Goal: Transaction & Acquisition: Purchase product/service

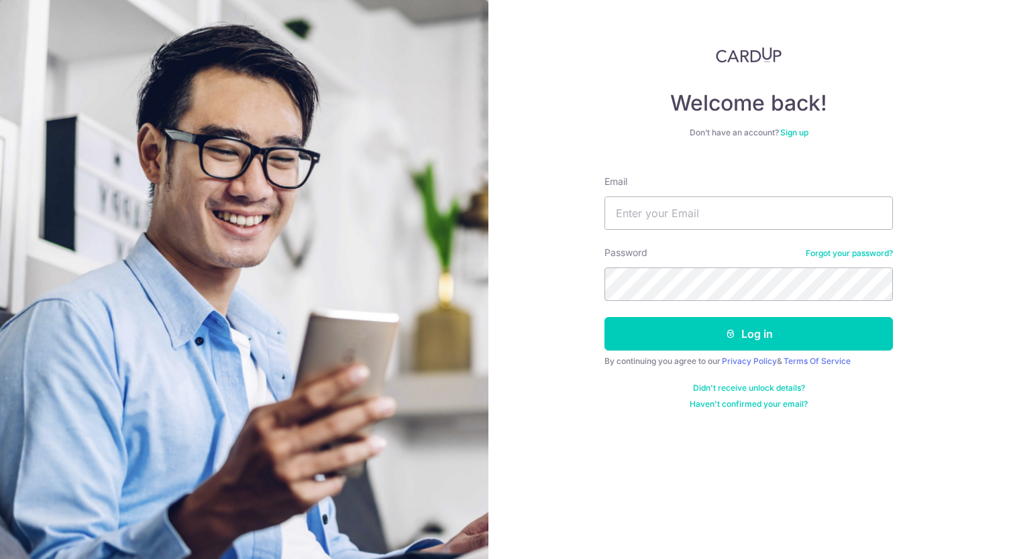
type input "KIMMENG96@HOTMAIL.COM"
click at [604, 317] on button "Log in" at bounding box center [748, 334] width 288 height 34
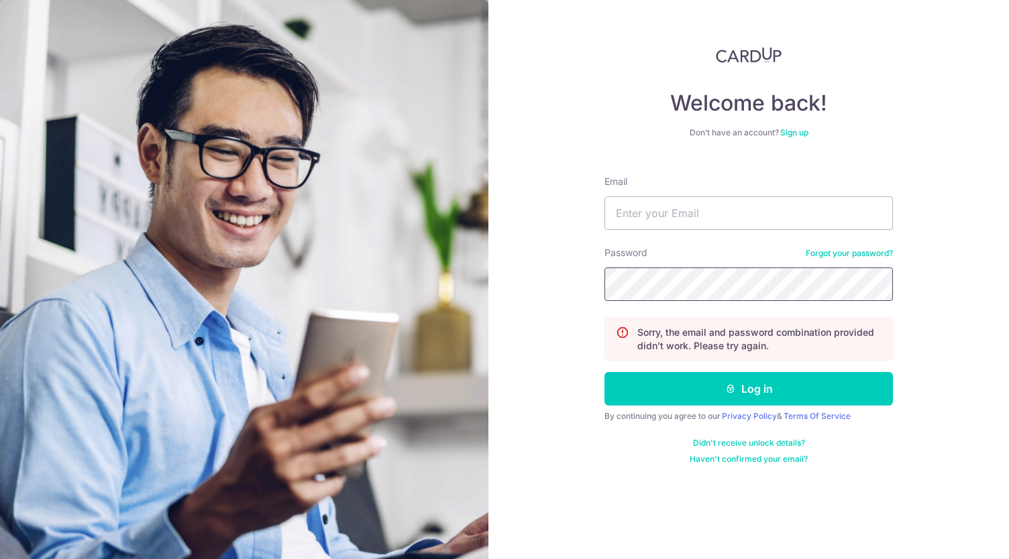
click at [604, 372] on button "Log in" at bounding box center [748, 389] width 288 height 34
click at [800, 129] on link "Sign up" at bounding box center [794, 132] width 28 height 10
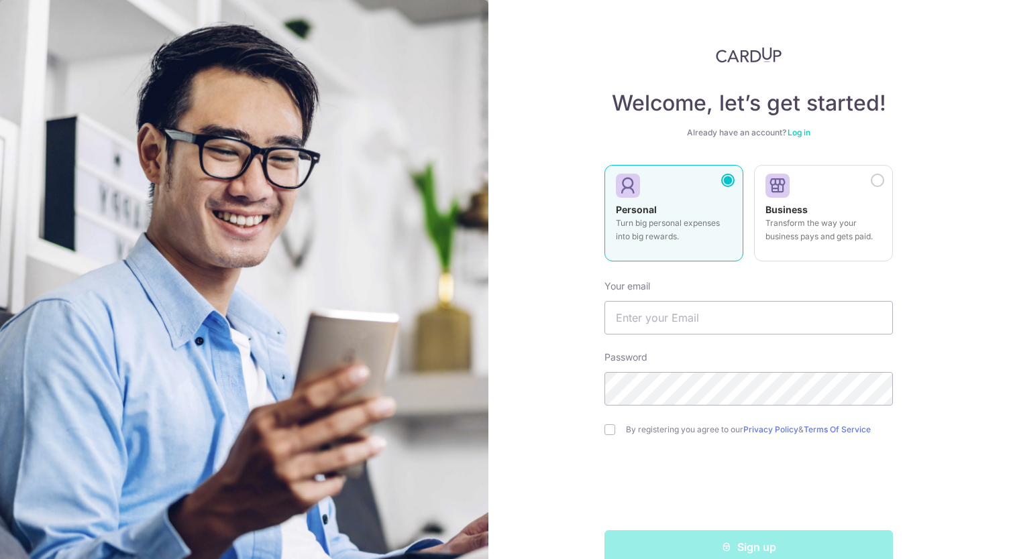
click at [692, 225] on p "Turn big personal expenses into big rewards." at bounding box center [674, 230] width 116 height 27
click at [706, 302] on input "text" at bounding box center [748, 318] width 288 height 34
type input "KIMMENG96@HOTMAIL.COM"
click at [610, 427] on input "checkbox" at bounding box center [609, 429] width 11 height 11
checkbox input "true"
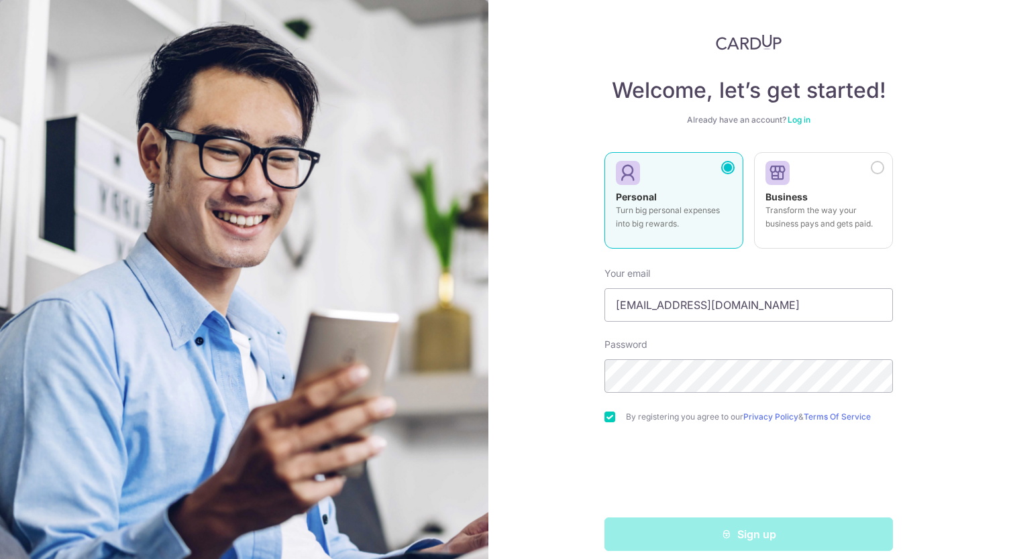
scroll to position [25, 0]
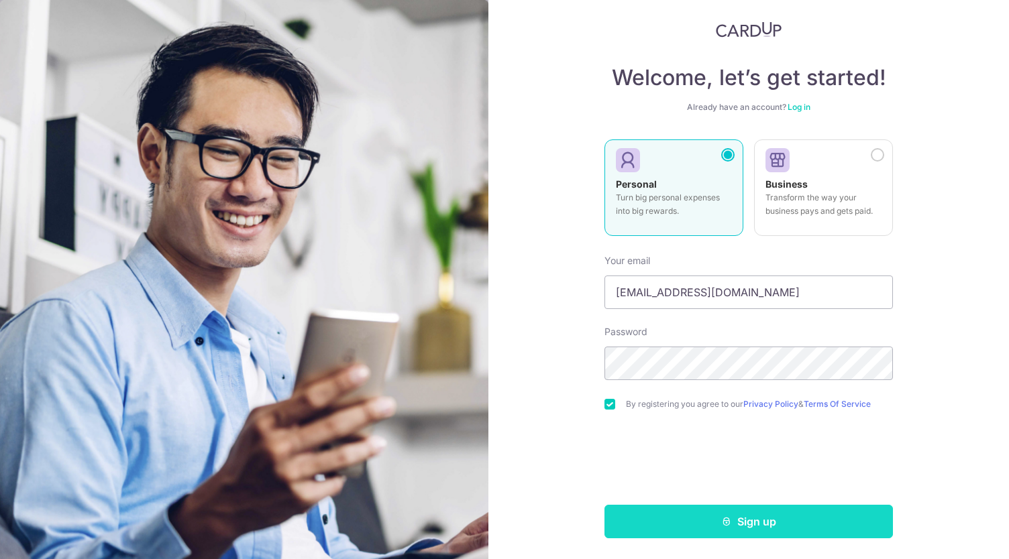
click at [730, 533] on button "Sign up" at bounding box center [748, 522] width 288 height 34
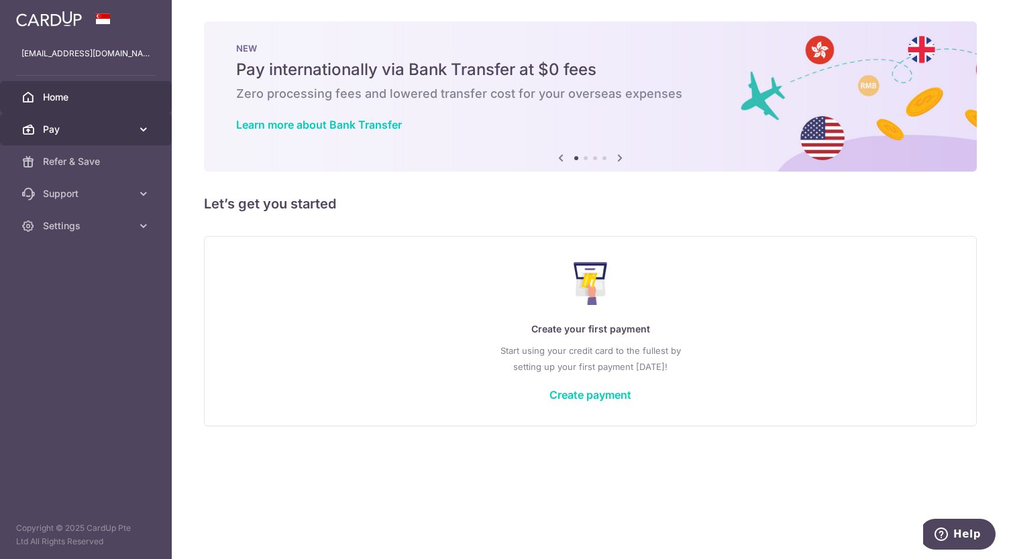
click at [133, 128] on link "Pay" at bounding box center [86, 129] width 172 height 32
click at [587, 394] on link "Create payment" at bounding box center [590, 394] width 82 height 13
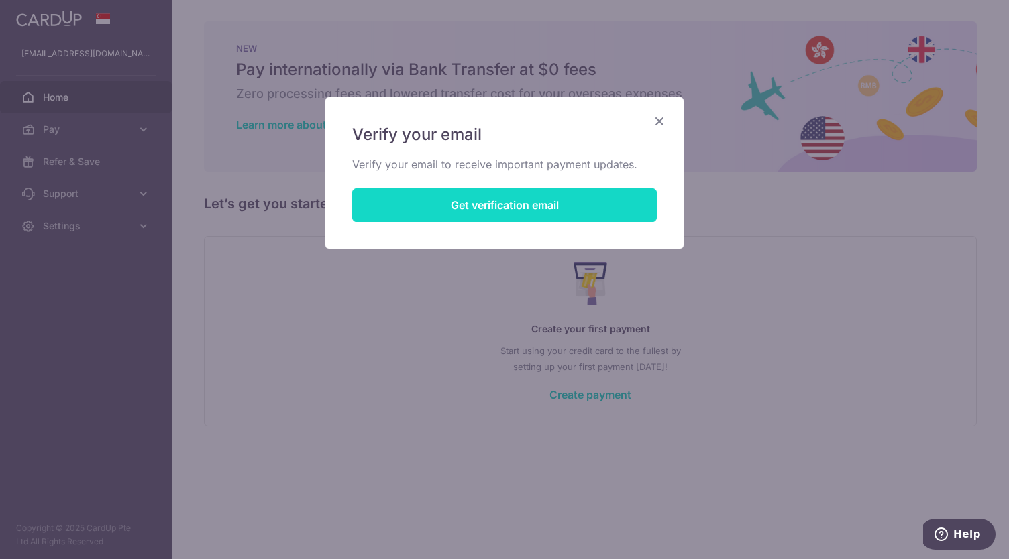
click at [528, 190] on button "Get verification email" at bounding box center [504, 205] width 304 height 34
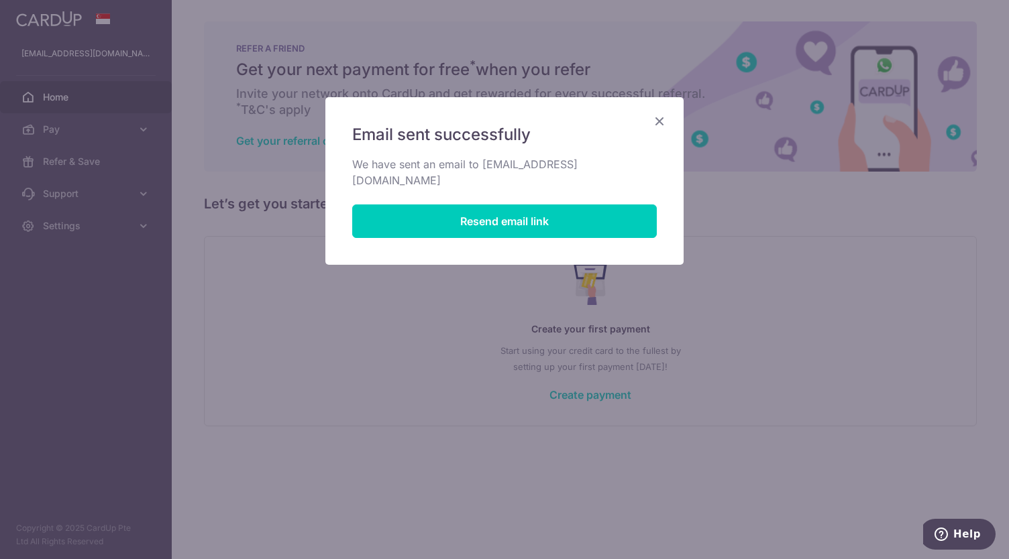
click at [658, 116] on icon "Close" at bounding box center [659, 121] width 16 height 17
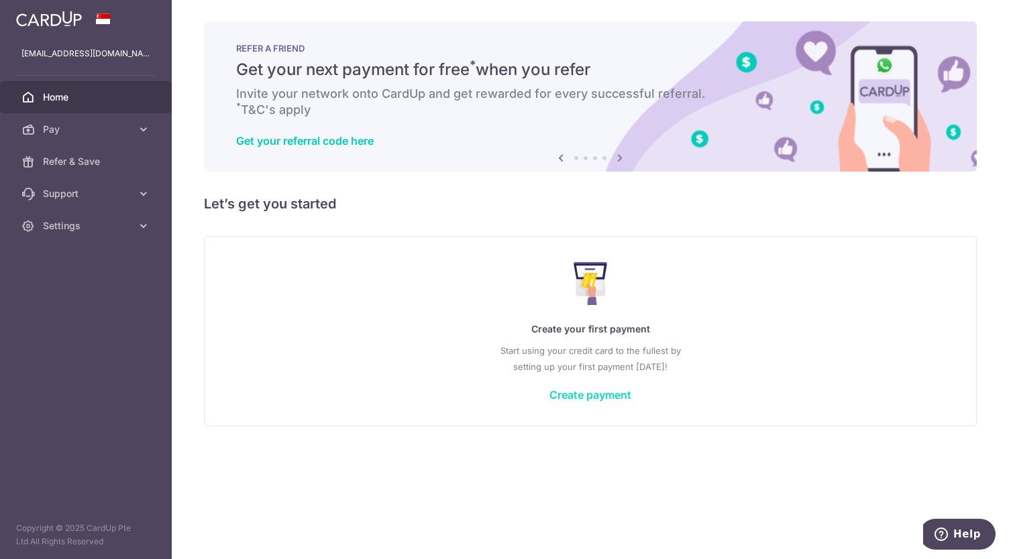
click at [618, 392] on link "Create payment" at bounding box center [590, 394] width 82 height 13
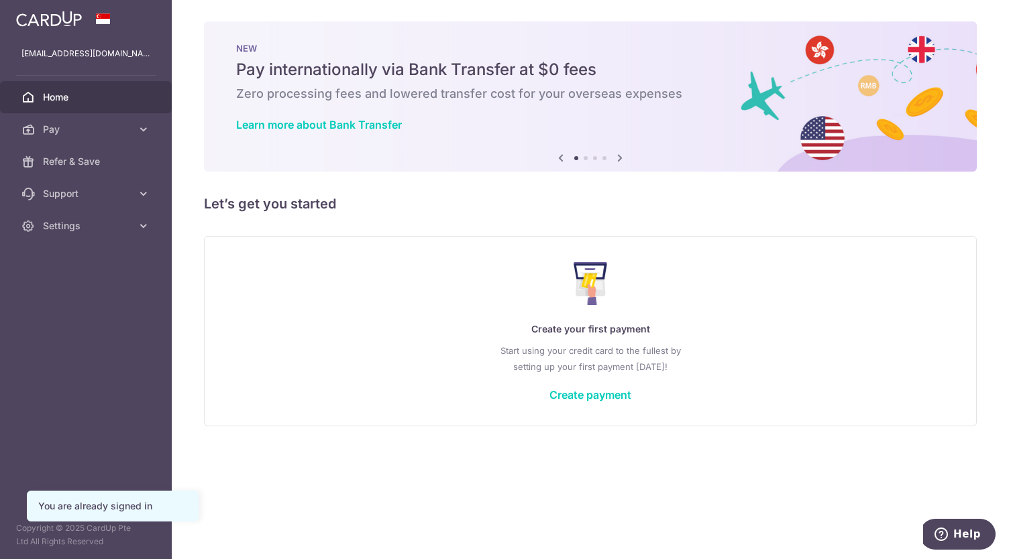
click at [599, 384] on div "Create your first payment Start using your credit card to the fullest by settin…" at bounding box center [590, 330] width 739 height 159
click at [595, 395] on link "Create payment" at bounding box center [590, 394] width 82 height 13
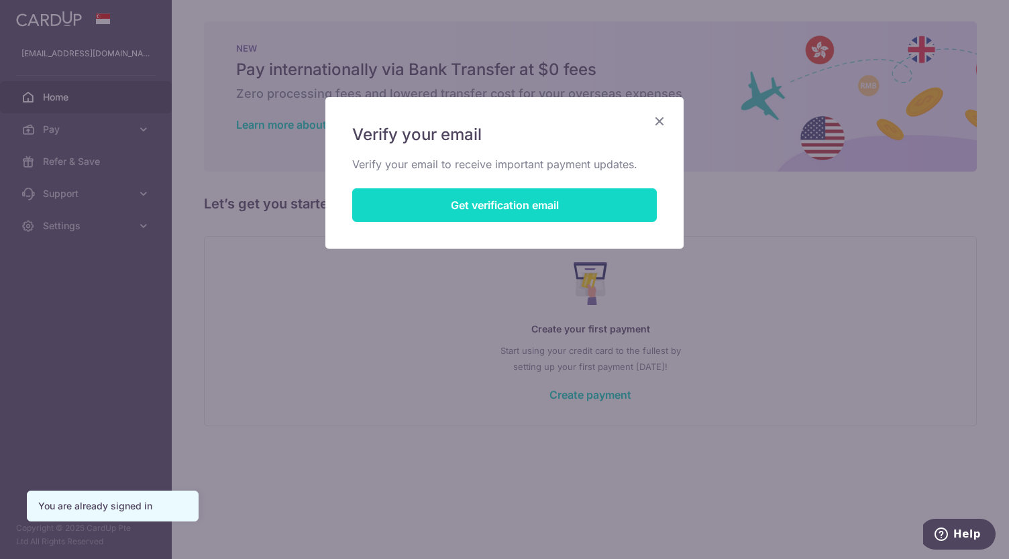
click at [556, 196] on button "Get verification email" at bounding box center [504, 205] width 304 height 34
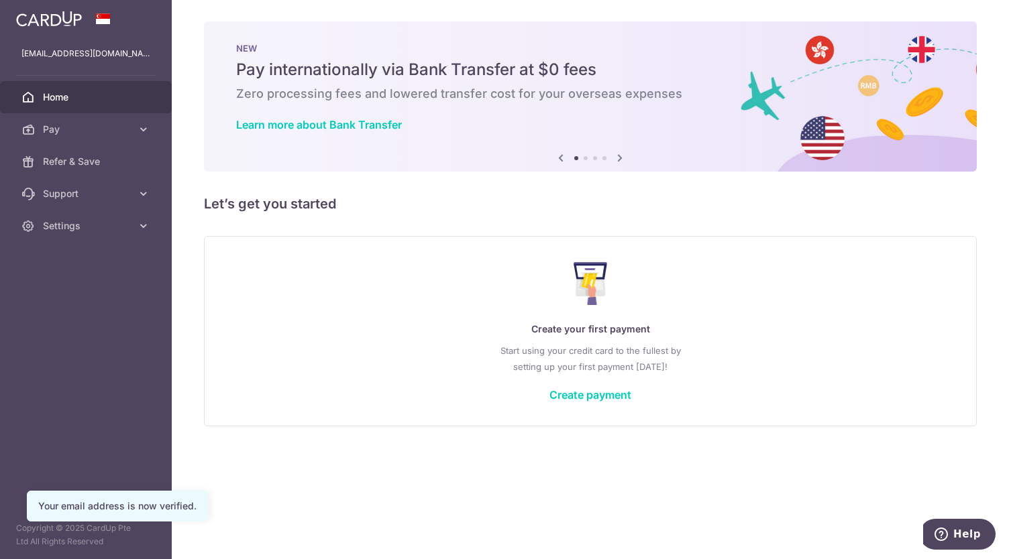
click at [601, 402] on div "Create your first payment Start using your credit card to the fullest by settin…" at bounding box center [590, 330] width 739 height 159
click at [606, 390] on link "Create payment" at bounding box center [590, 394] width 82 height 13
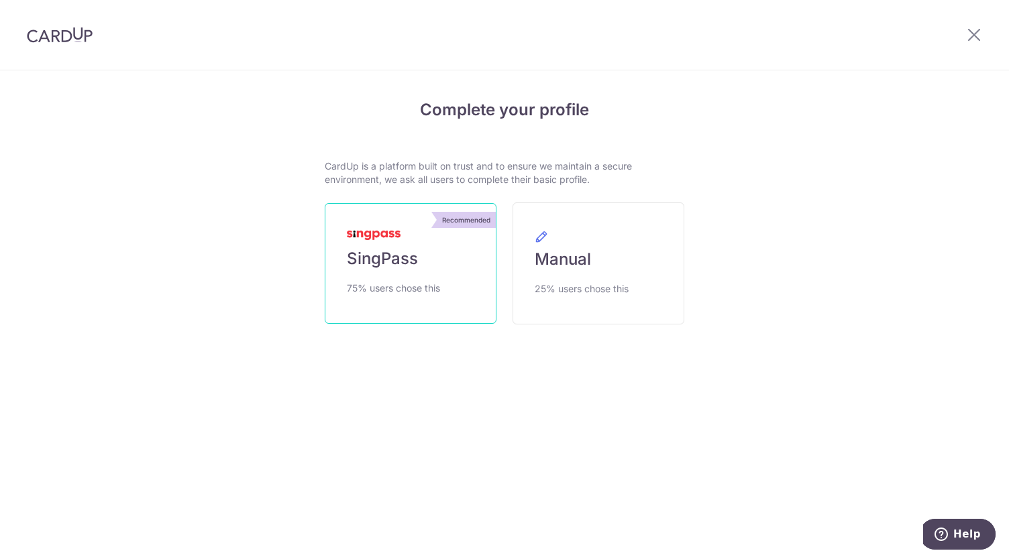
click at [411, 270] on link "Recommended SingPass 75% users chose this" at bounding box center [411, 263] width 172 height 121
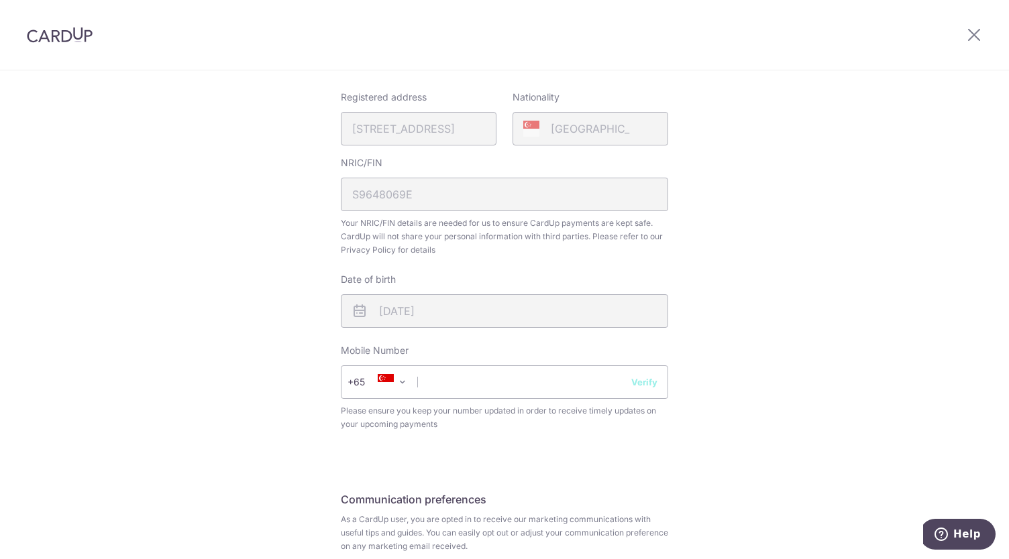
scroll to position [335, 0]
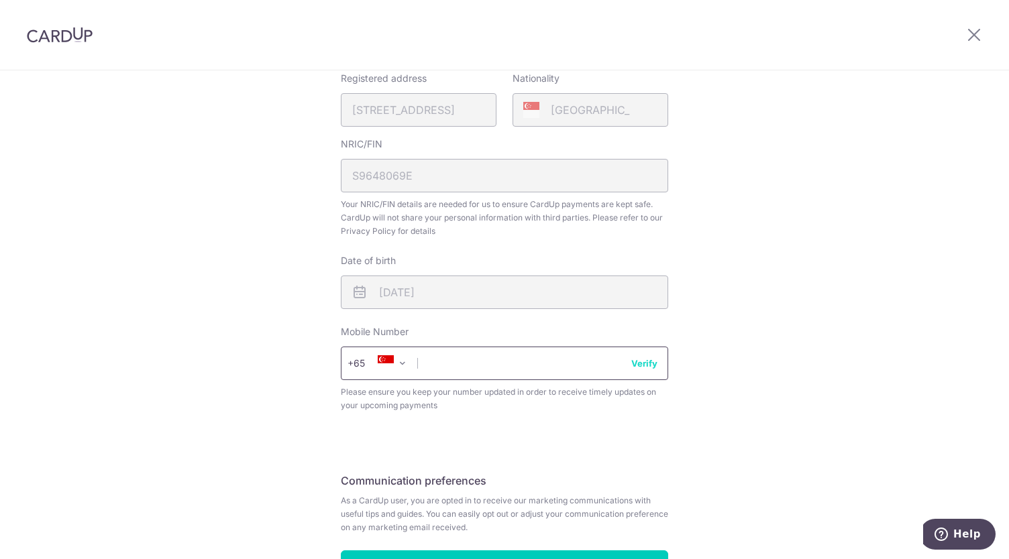
click at [479, 359] on input "text" at bounding box center [504, 364] width 327 height 34
type input "96608069"
click at [705, 433] on div "Review your details Your Details Please provide your full name as per your NRIC…" at bounding box center [504, 197] width 1009 height 922
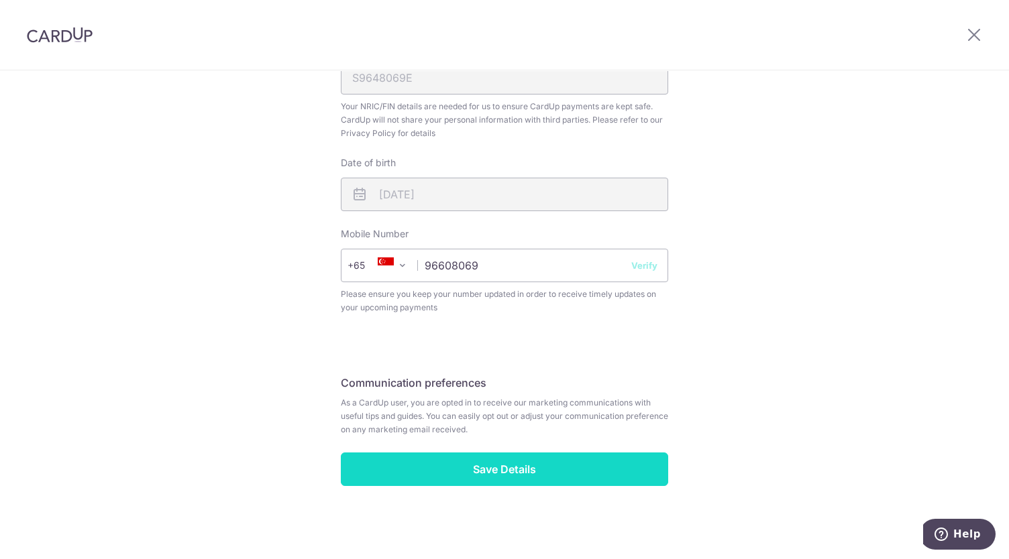
click at [569, 465] on input "Save Details" at bounding box center [504, 470] width 327 height 34
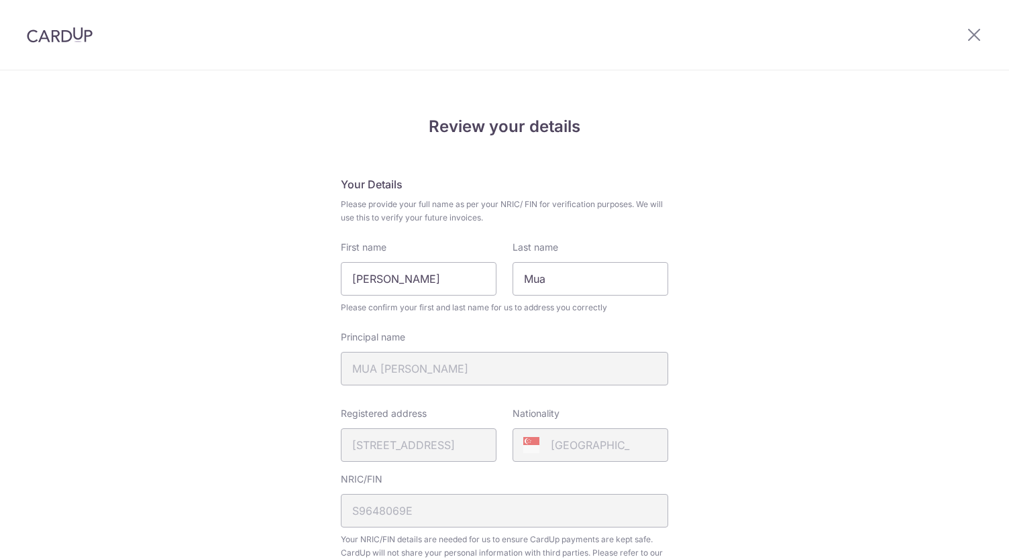
scroll to position [452, 0]
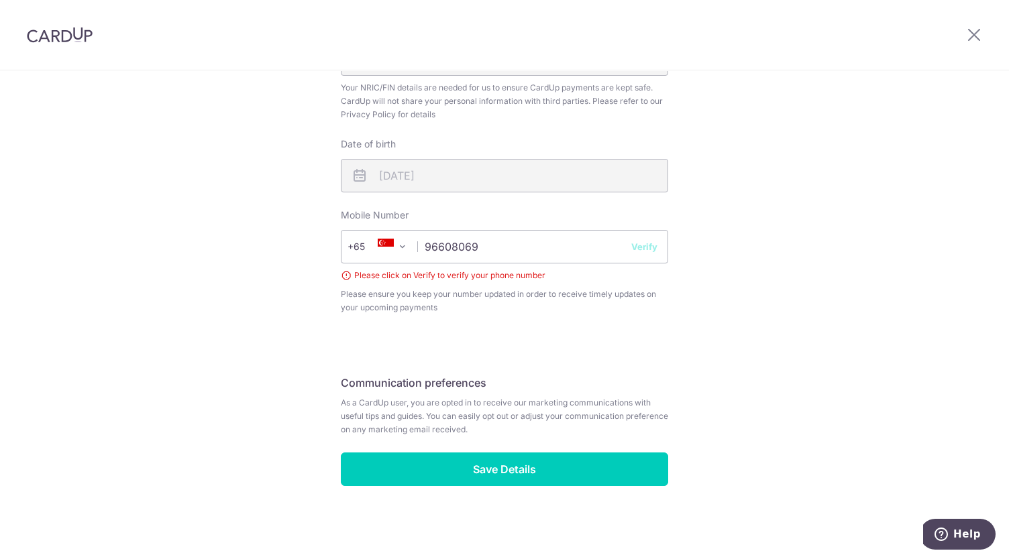
click at [640, 248] on button "Verify" at bounding box center [644, 246] width 26 height 13
click at [644, 253] on button "Verify" at bounding box center [644, 246] width 26 height 13
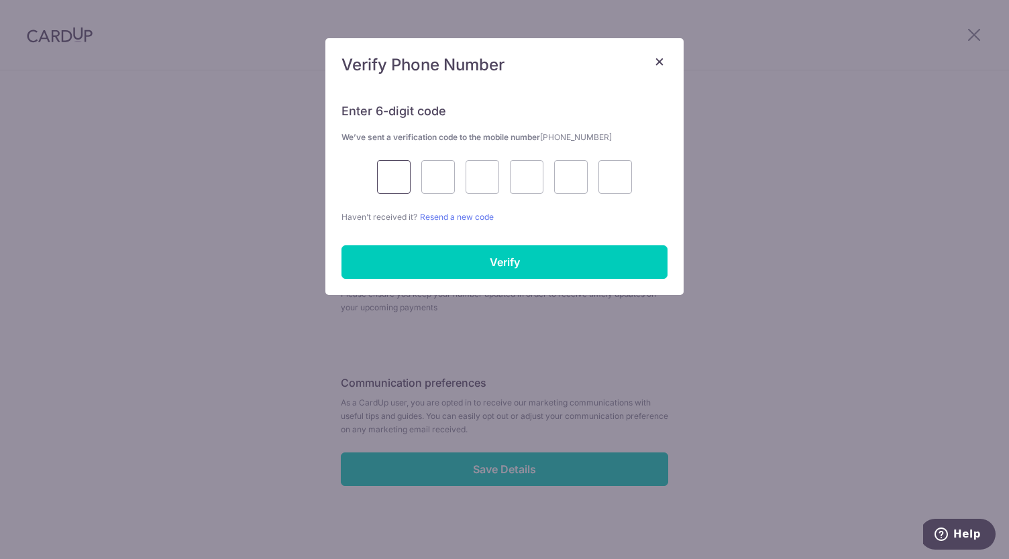
click at [398, 179] on input "text" at bounding box center [394, 177] width 34 height 34
type input "4"
type input "6"
type input "1"
type input "9"
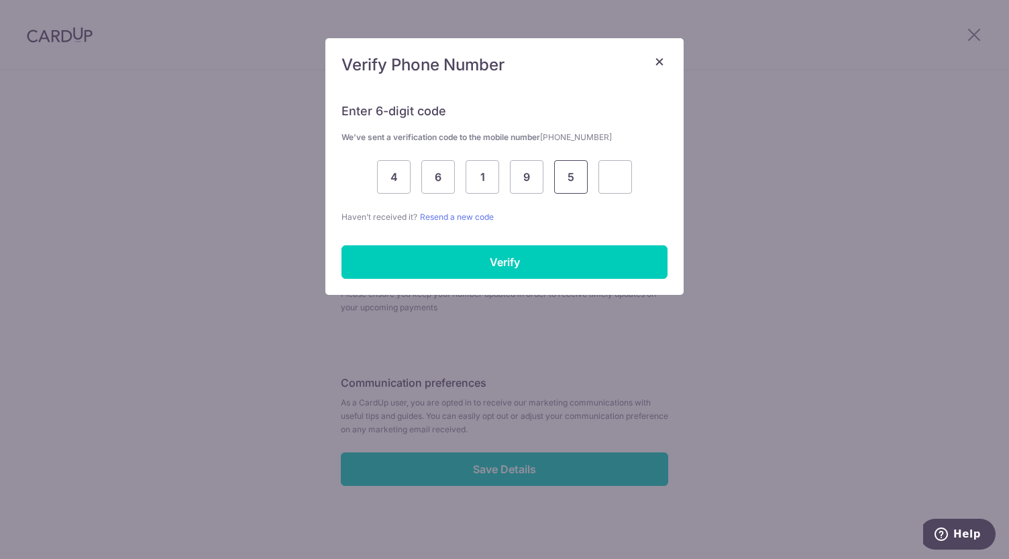
type input "5"
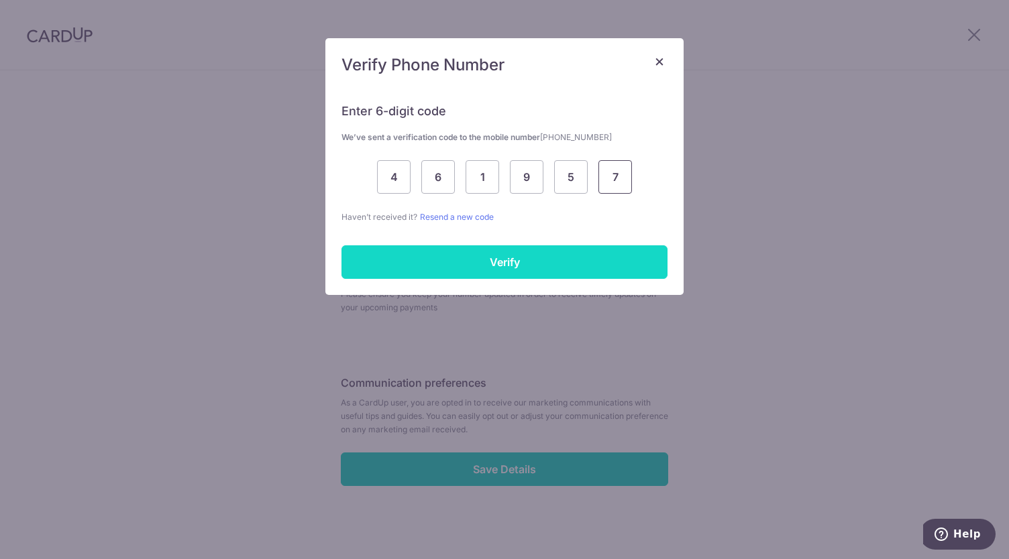
type input "7"
click at [467, 259] on input "Verify" at bounding box center [504, 262] width 326 height 34
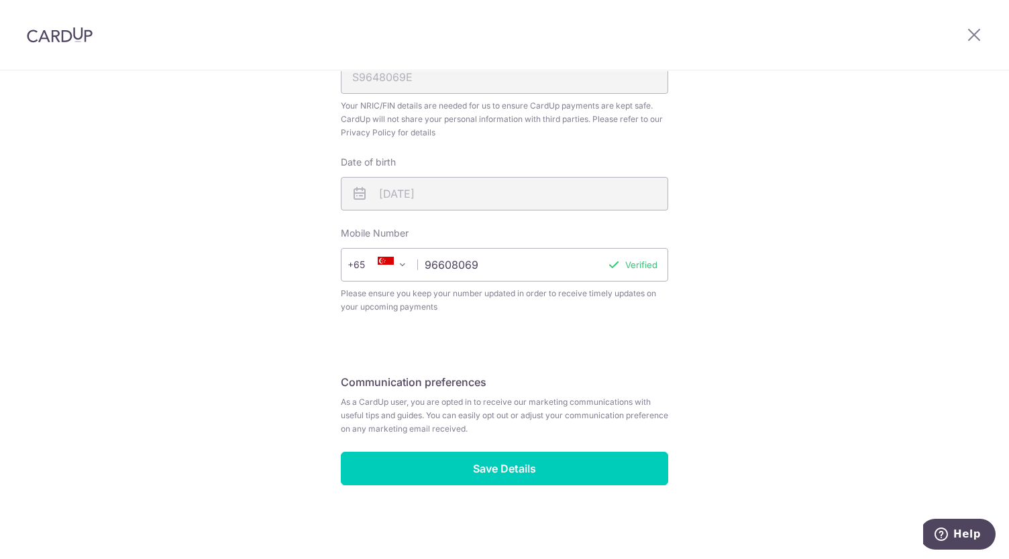
scroll to position [433, 0]
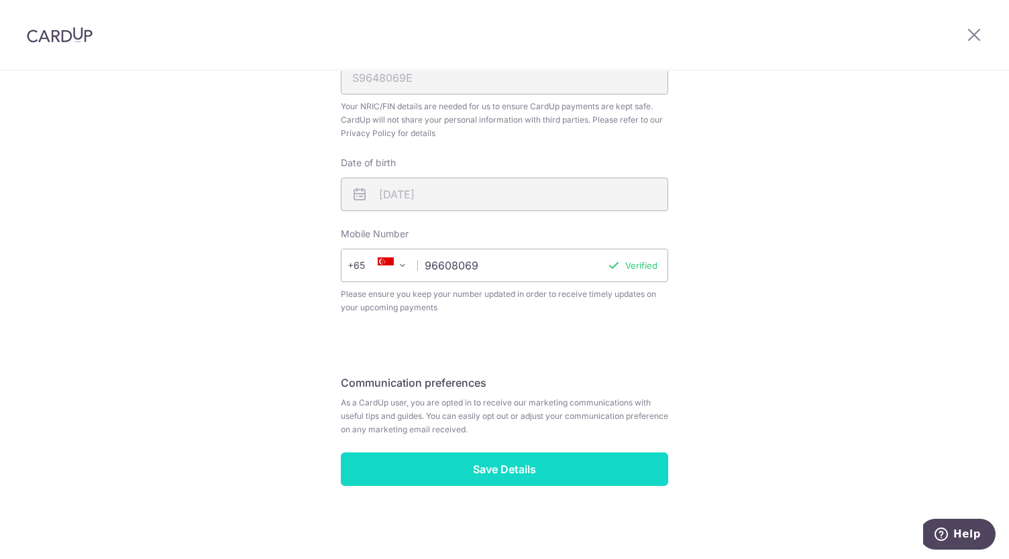
click at [571, 469] on input "Save Details" at bounding box center [504, 470] width 327 height 34
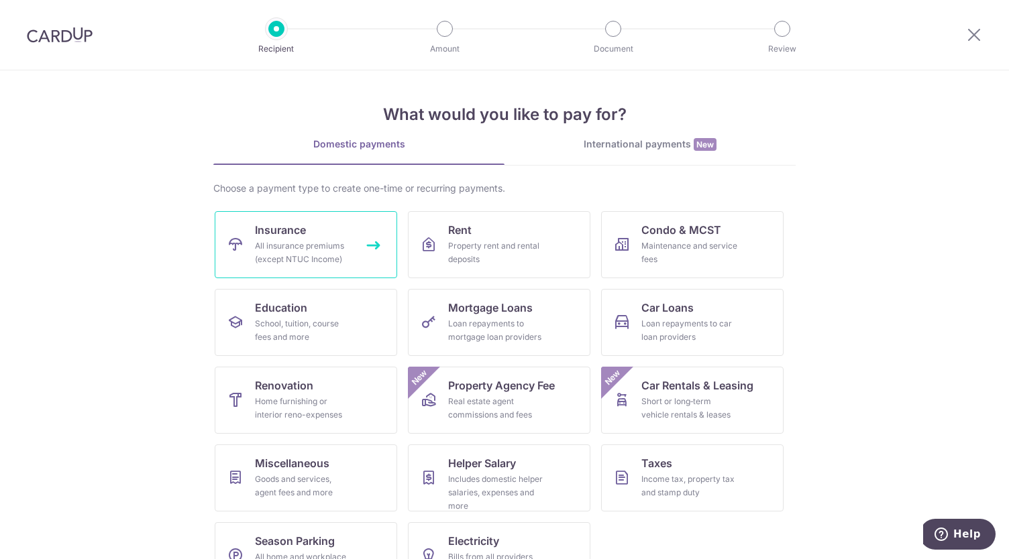
click at [308, 258] on div "All insurance premiums (except NTUC Income)" at bounding box center [303, 252] width 97 height 27
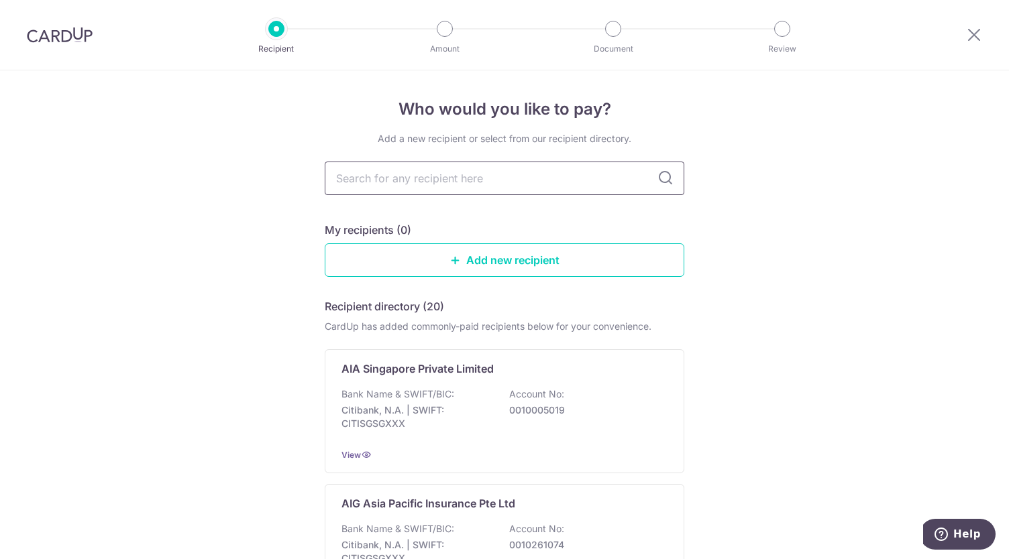
click at [420, 180] on input "text" at bounding box center [504, 179] width 359 height 34
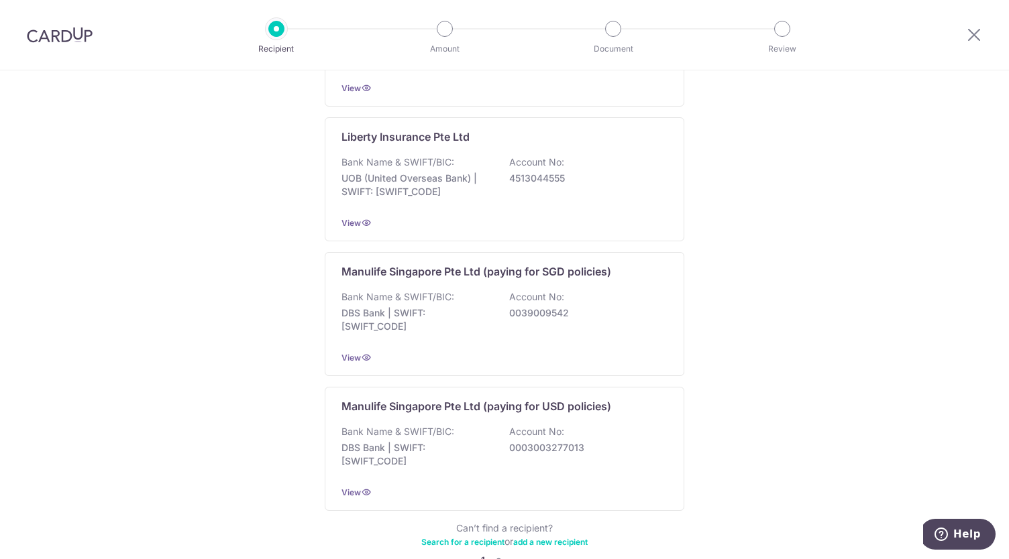
scroll to position [1265, 0]
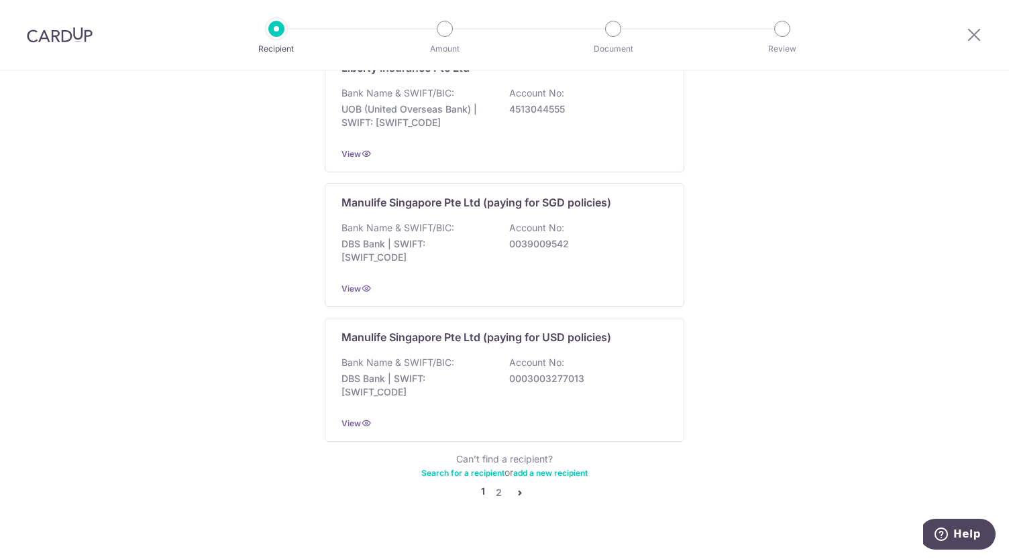
type input "p"
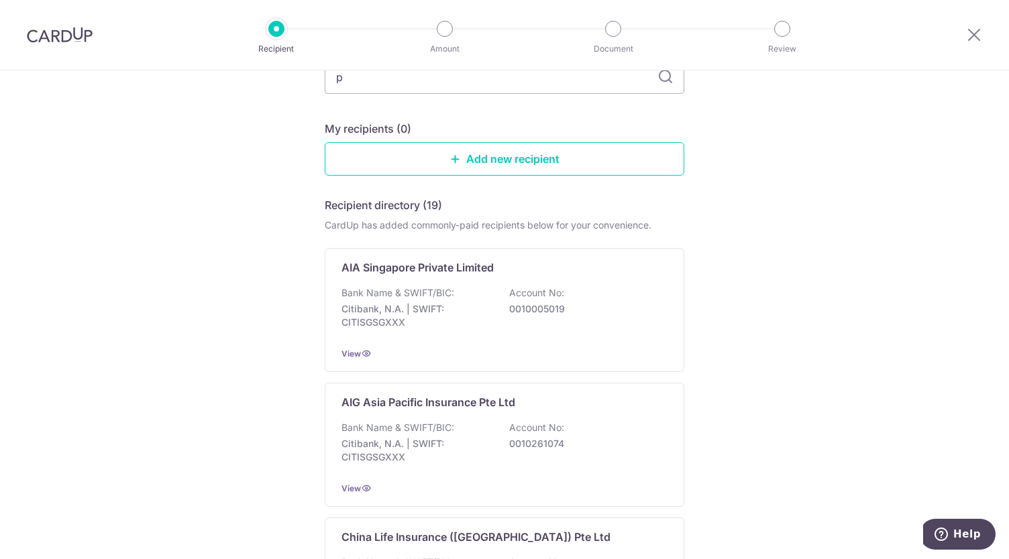
scroll to position [91, 0]
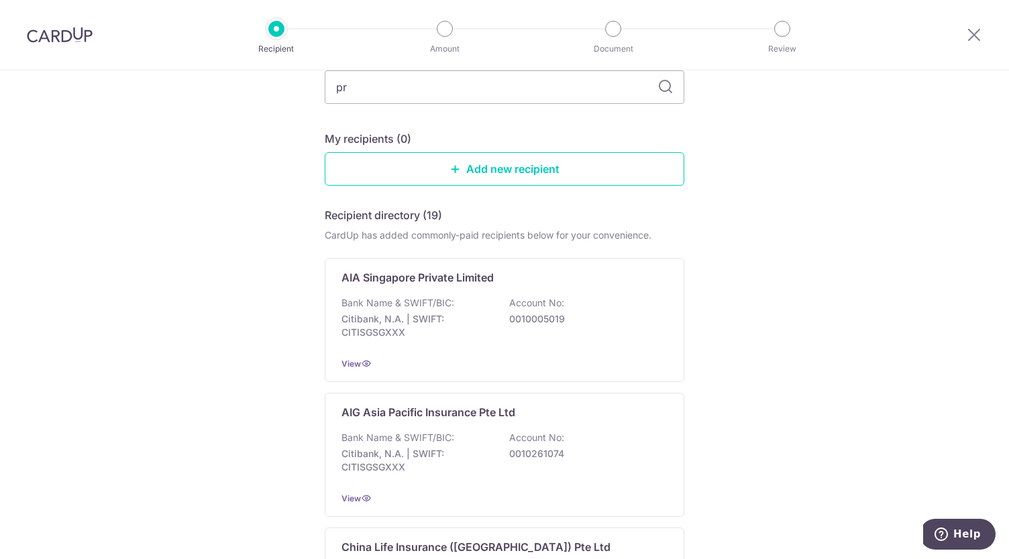
type input "pru"
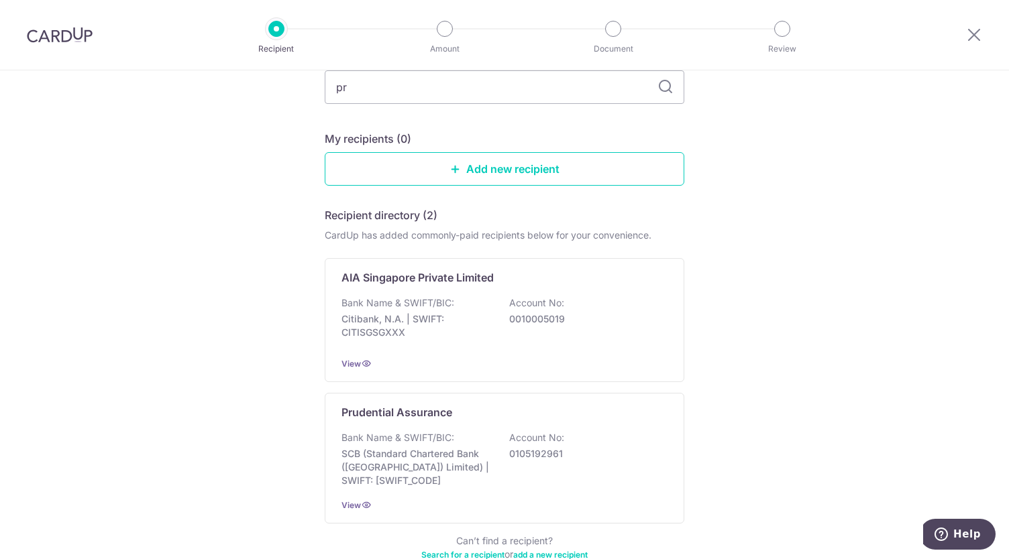
type input "pru"
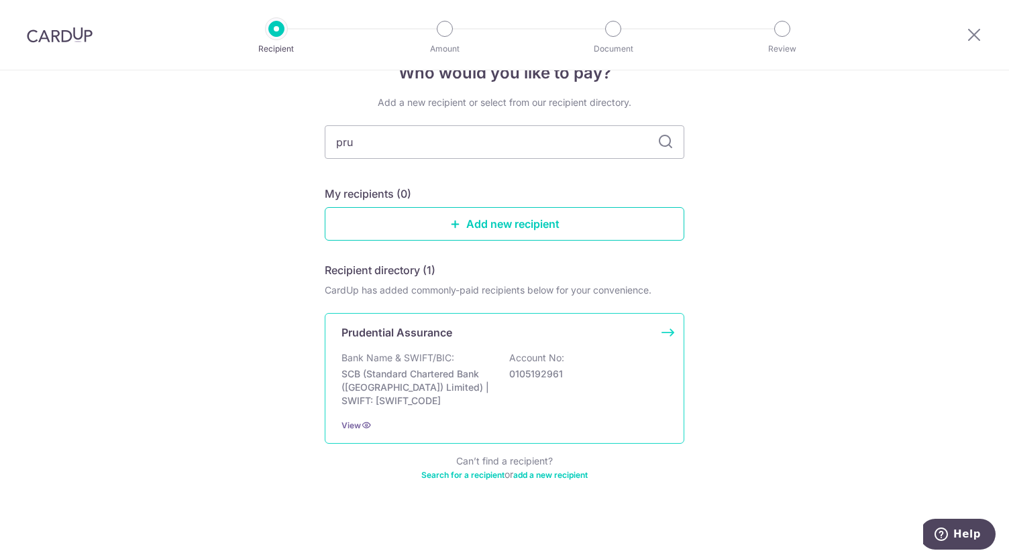
click at [490, 402] on div "Bank Name & SWIFT/BIC: SCB (Standard Chartered Bank (Singapore) Limited) | SWIF…" at bounding box center [504, 379] width 326 height 56
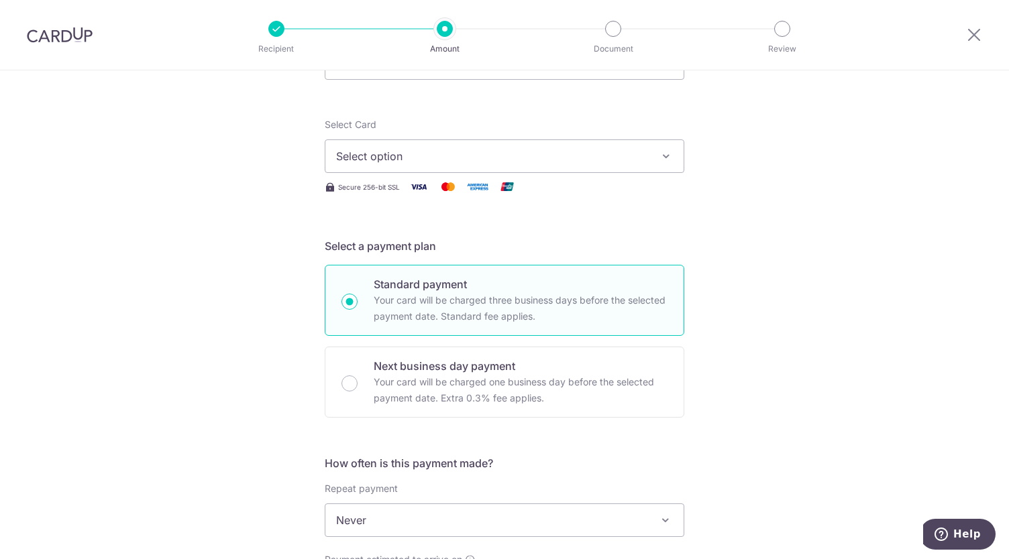
scroll to position [268, 0]
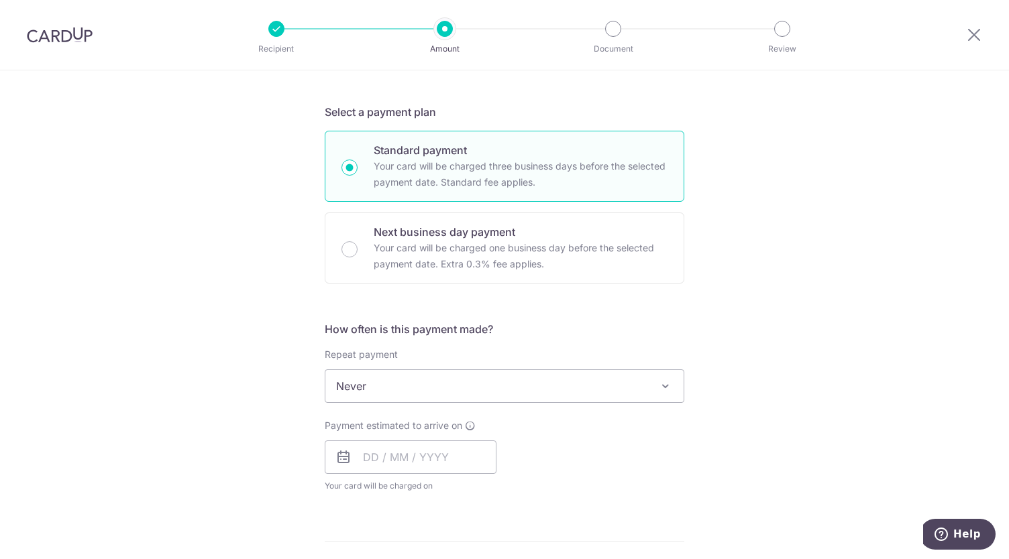
click at [626, 383] on span "Never" at bounding box center [504, 386] width 358 height 32
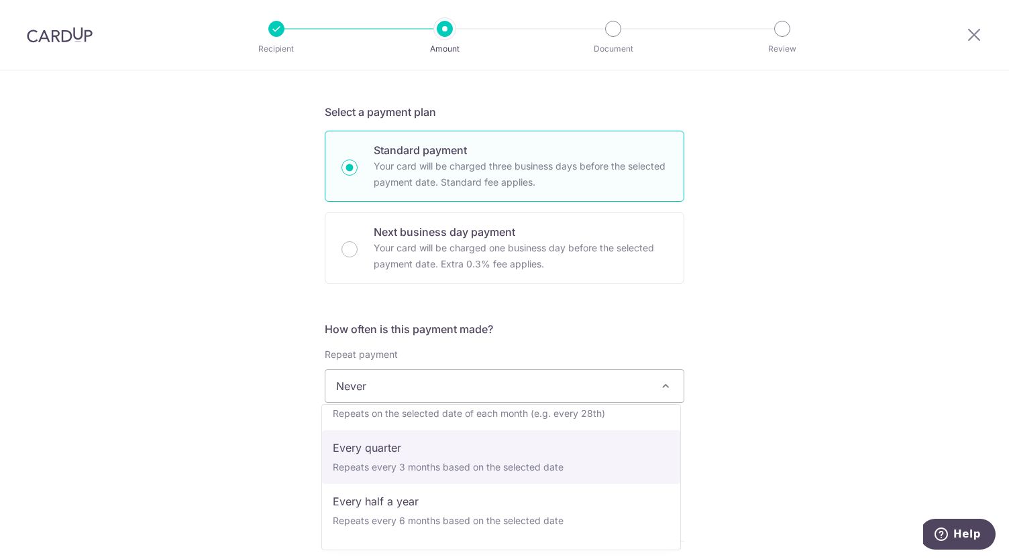
scroll to position [121, 0]
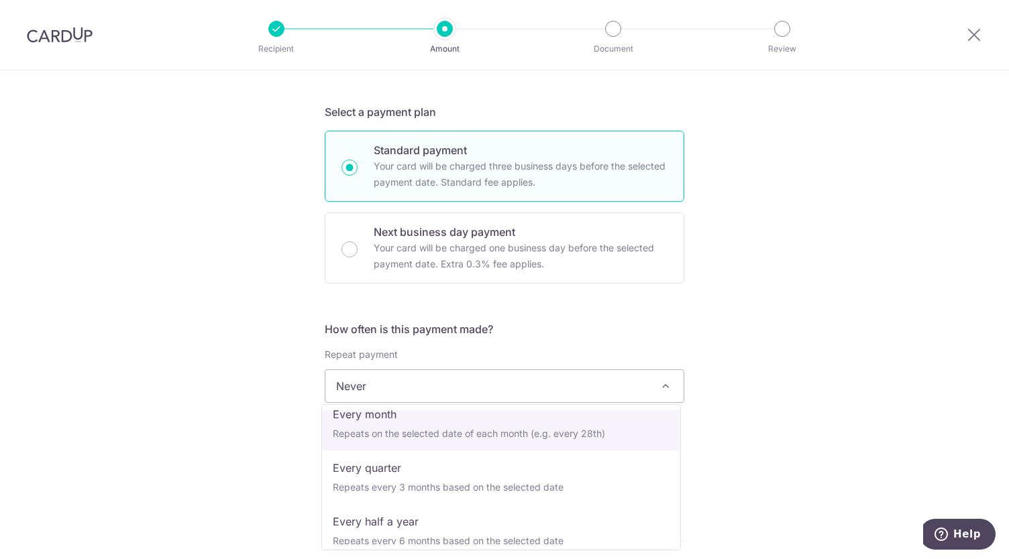
select select "3"
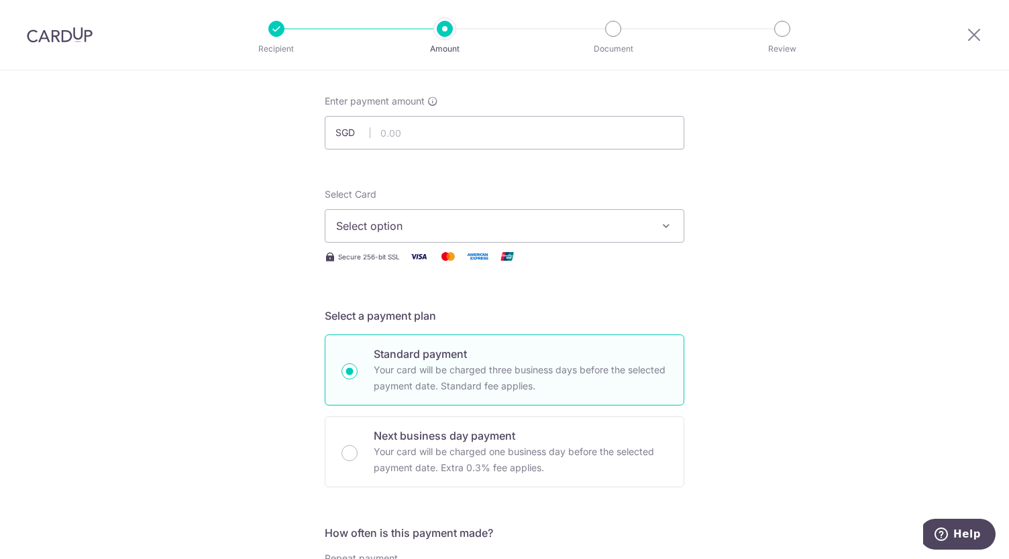
scroll to position [0, 0]
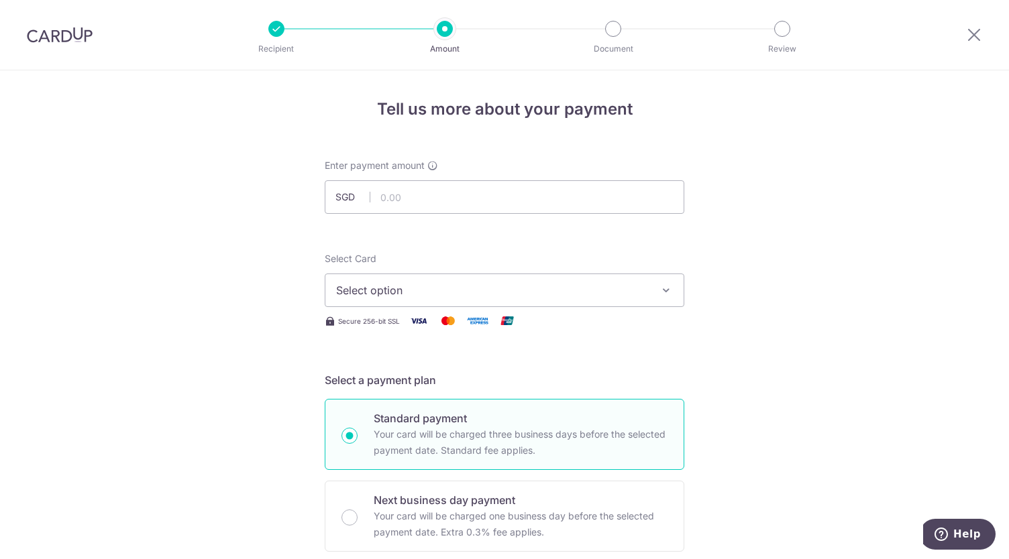
click at [70, 23] on div at bounding box center [59, 35] width 119 height 70
click at [62, 41] on img at bounding box center [60, 35] width 66 height 16
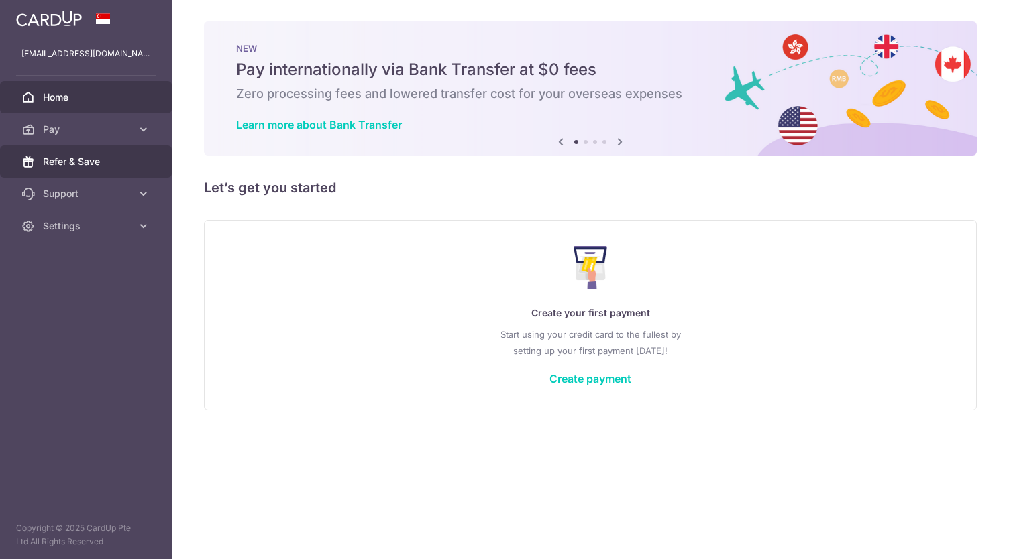
click at [107, 171] on link "Refer & Save" at bounding box center [86, 162] width 172 height 32
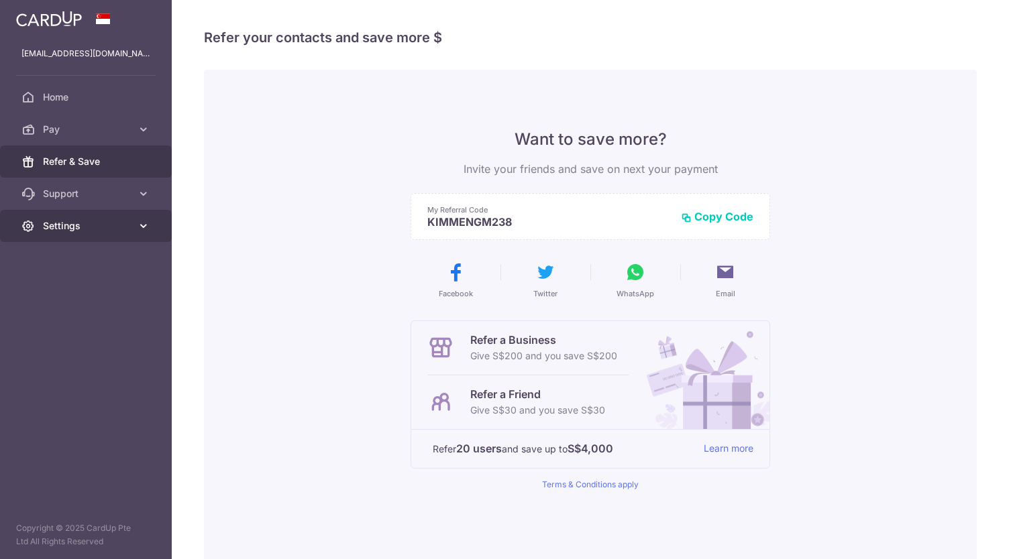
click at [135, 221] on link "Settings" at bounding box center [86, 226] width 172 height 32
click at [135, 227] on link "Settings" at bounding box center [86, 226] width 172 height 32
click at [131, 231] on link "Settings" at bounding box center [86, 226] width 172 height 32
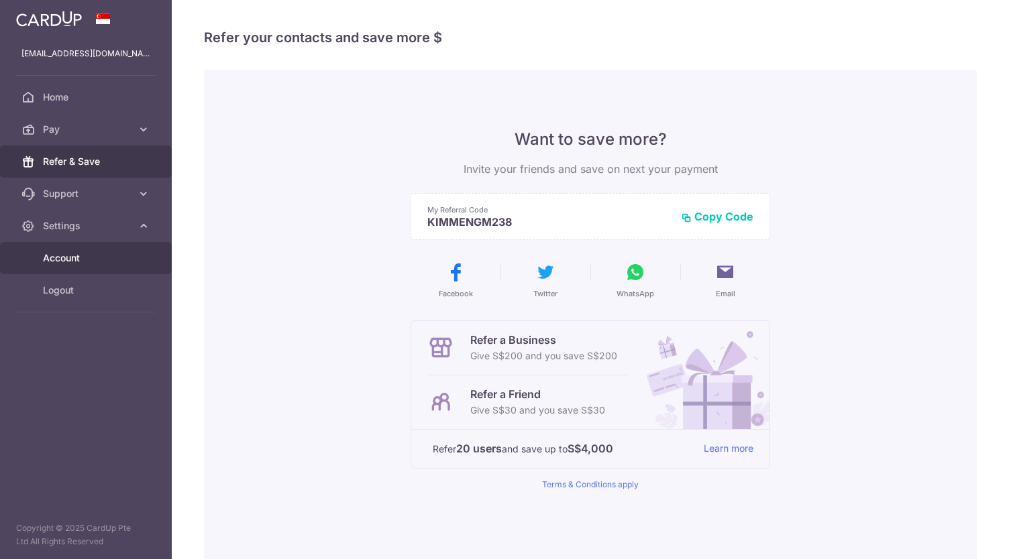
click at [114, 262] on span "Account" at bounding box center [87, 257] width 89 height 13
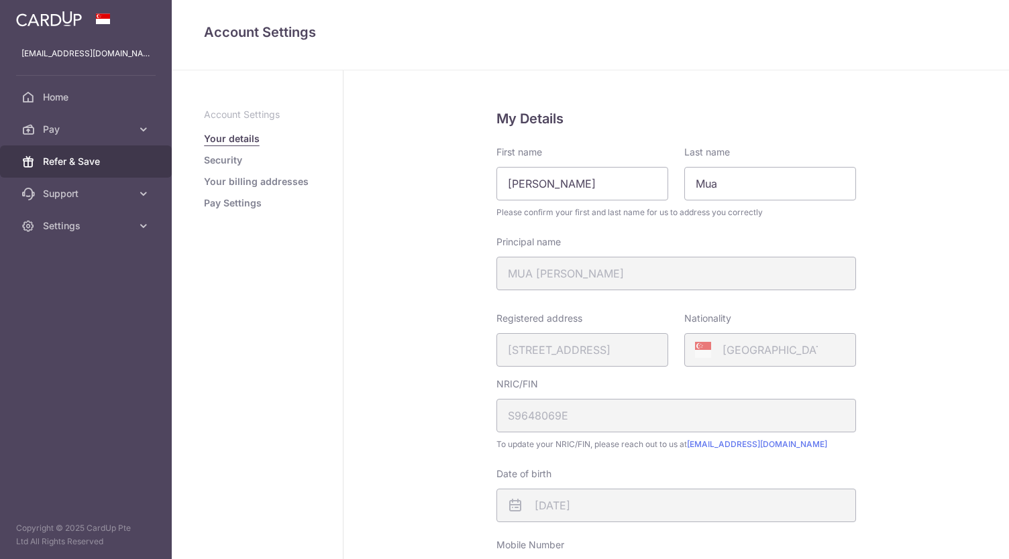
click at [102, 158] on span "Refer & Save" at bounding box center [87, 161] width 89 height 13
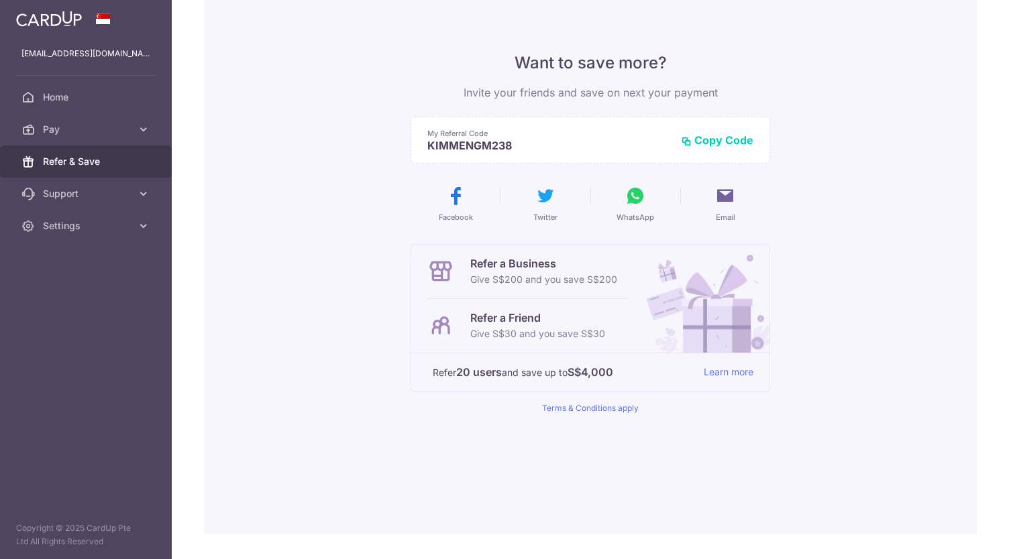
scroll to position [114, 0]
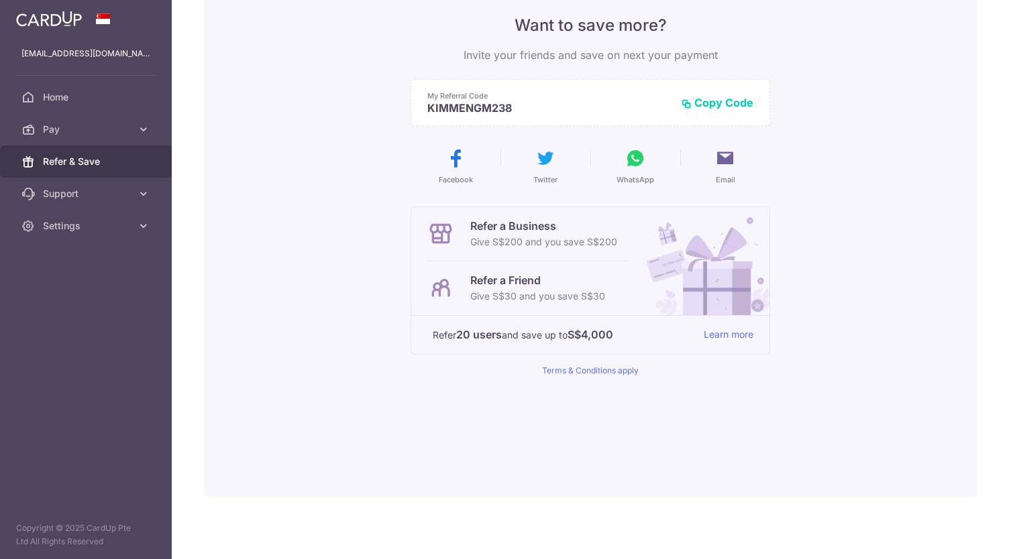
click at [114, 80] on ul "[EMAIL_ADDRESS][DOMAIN_NAME] Home Pay Payments Recipients Cards Refer & Save Su…" at bounding box center [86, 140] width 172 height 205
click at [87, 103] on span "Home" at bounding box center [87, 97] width 89 height 13
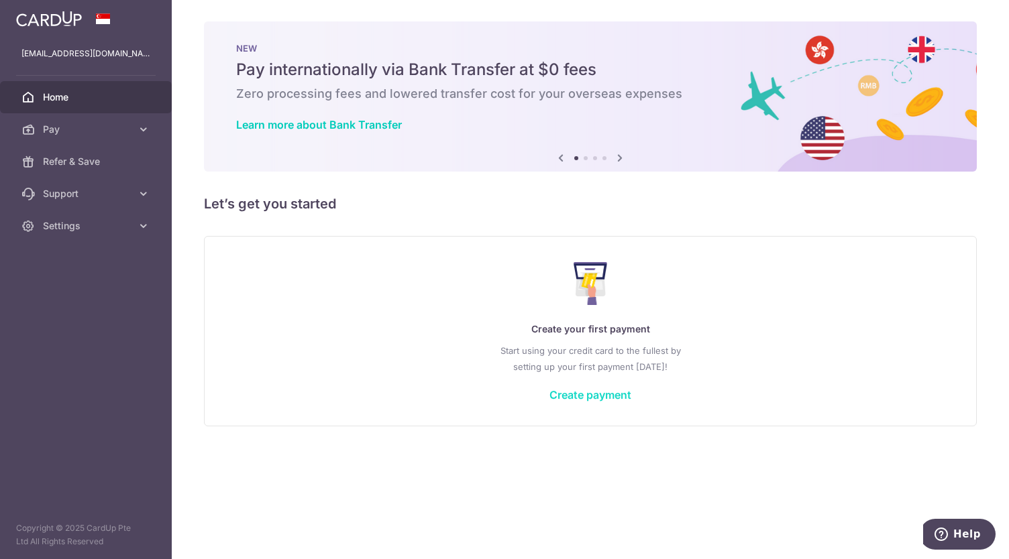
click at [591, 388] on link "Create payment" at bounding box center [590, 394] width 82 height 13
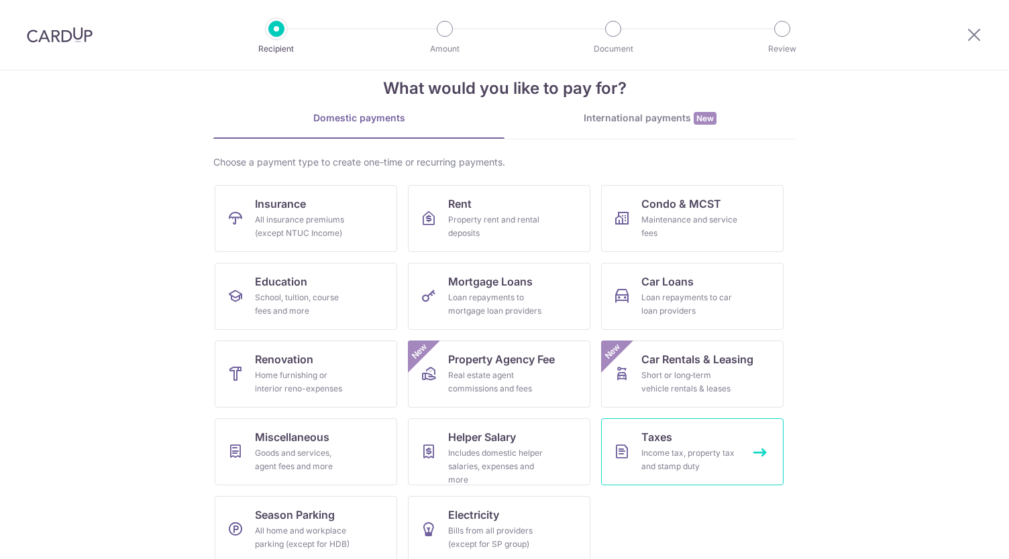
scroll to position [40, 0]
